Goal: Navigation & Orientation: Find specific page/section

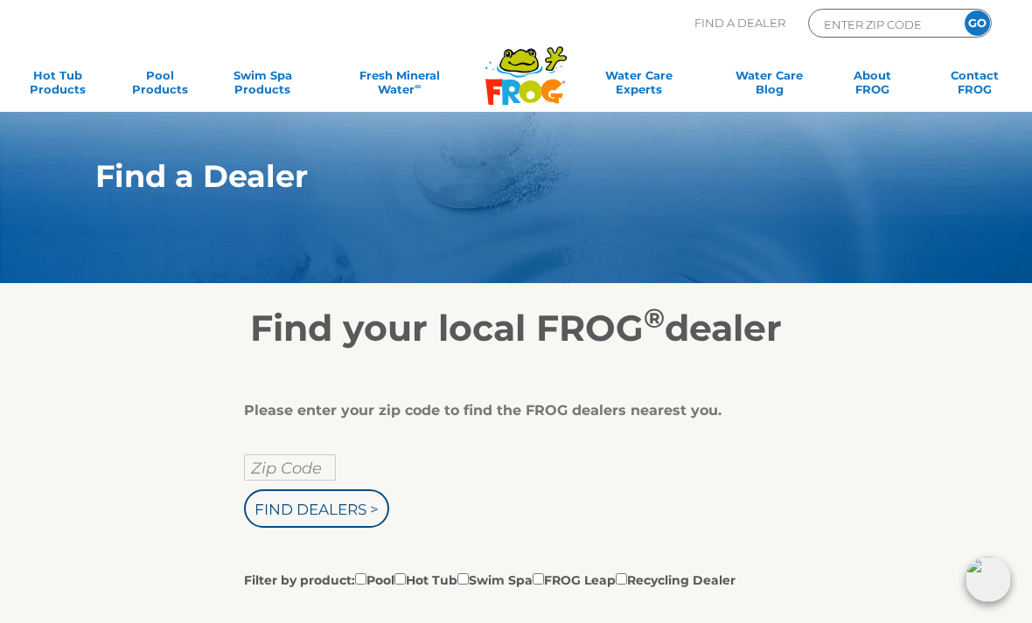
click at [286, 470] on input "Zip Code" at bounding box center [290, 468] width 92 height 26
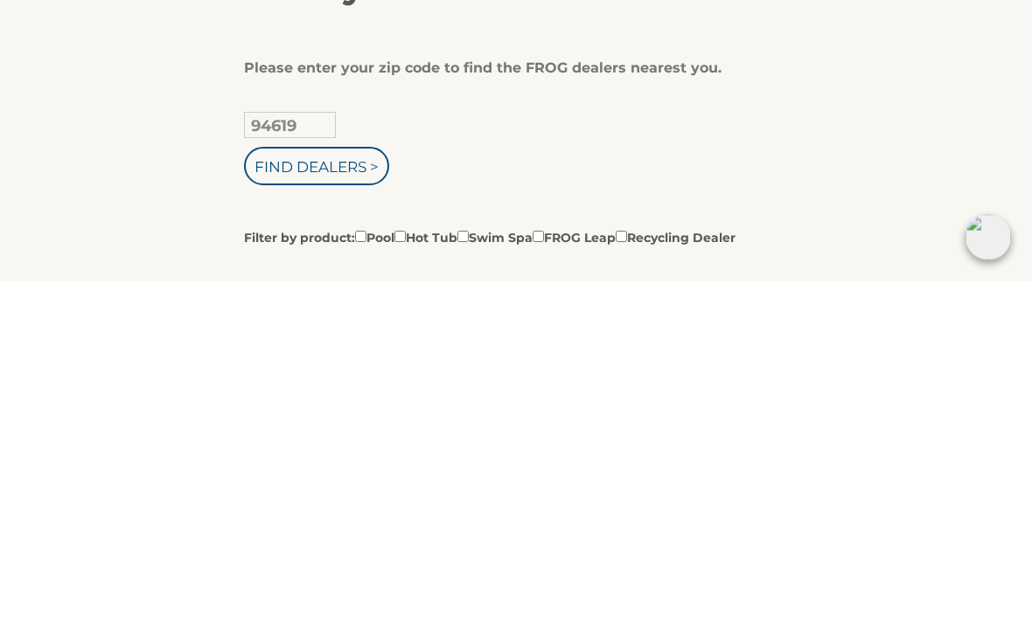
type input "94619"
click at [317, 490] on input "Find Dealers >" at bounding box center [316, 509] width 145 height 38
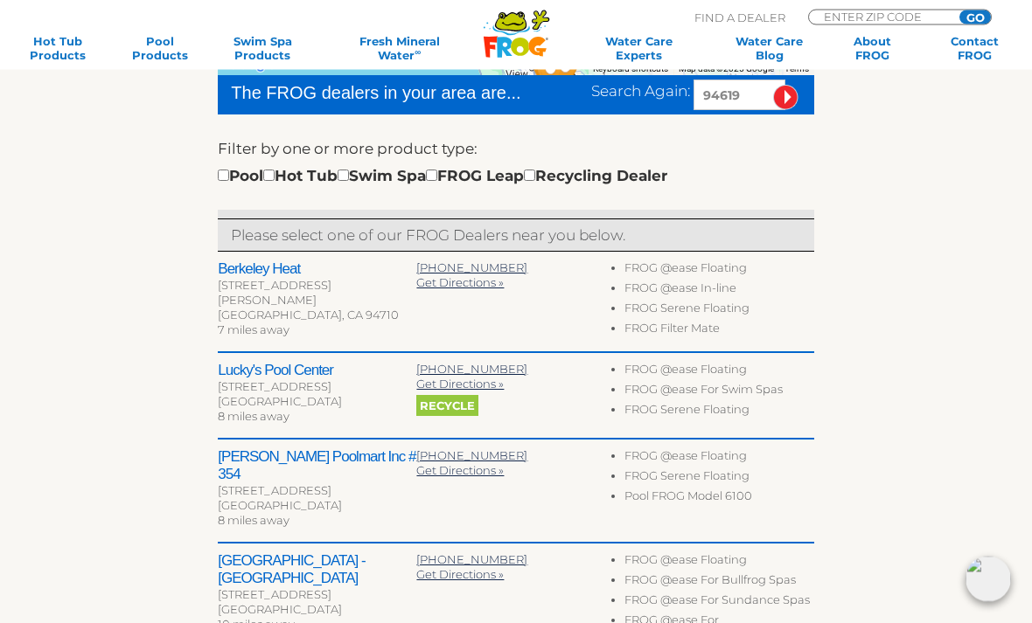
scroll to position [472, 0]
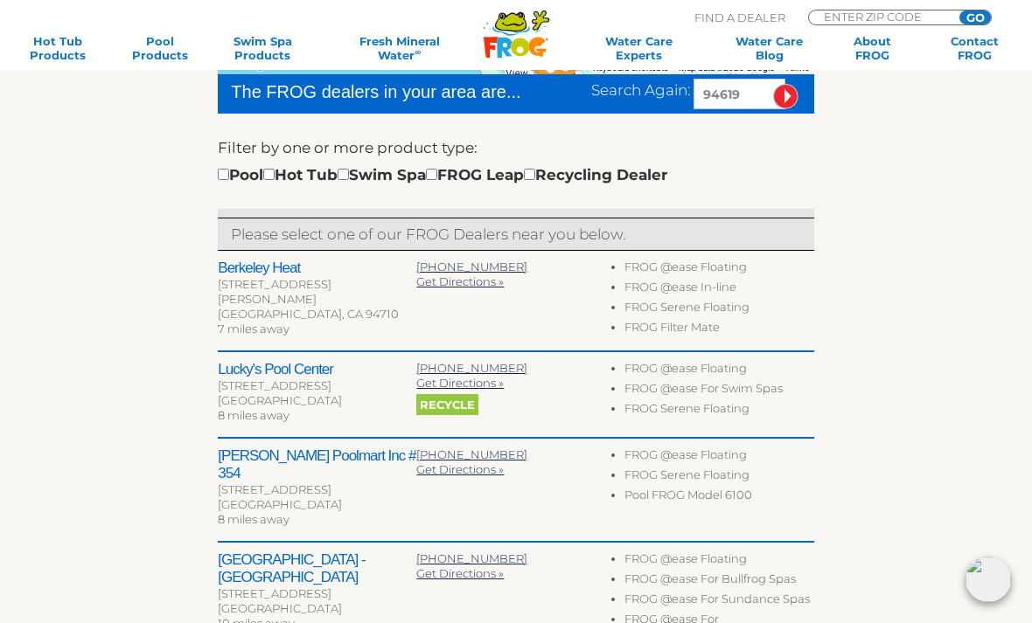
click at [275, 179] on input "checkbox" at bounding box center [268, 174] width 11 height 11
checkbox input "true"
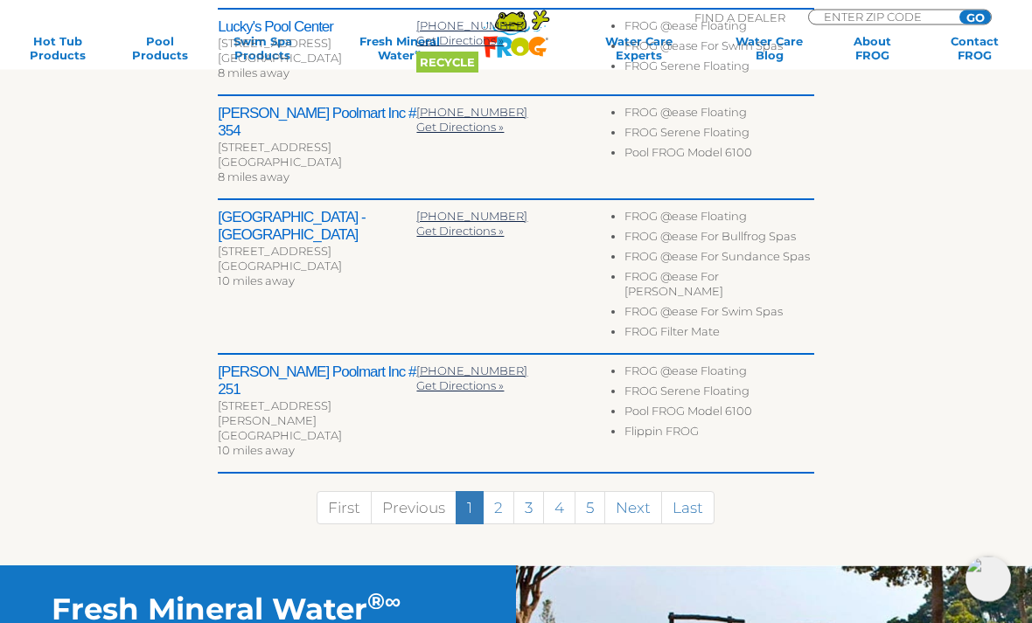
scroll to position [815, 0]
click at [632, 491] on link "Next" at bounding box center [633, 507] width 58 height 33
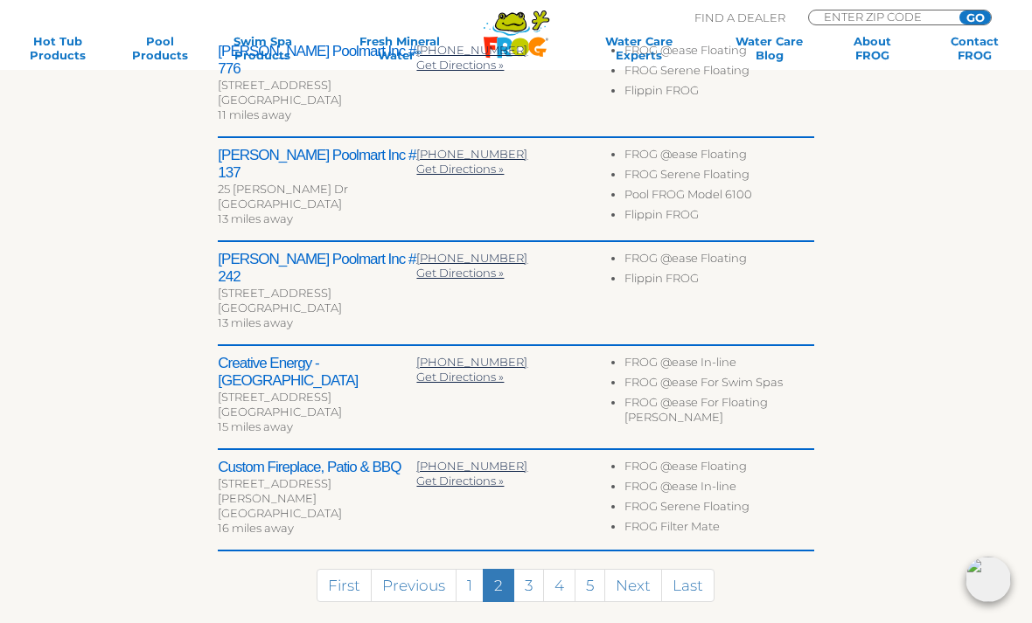
scroll to position [688, 0]
